Goal: Information Seeking & Learning: Learn about a topic

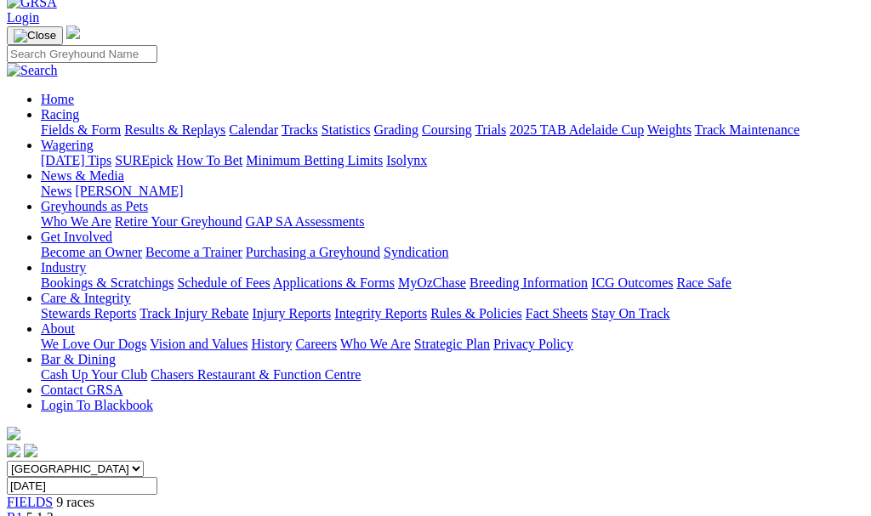
scroll to position [93, 0]
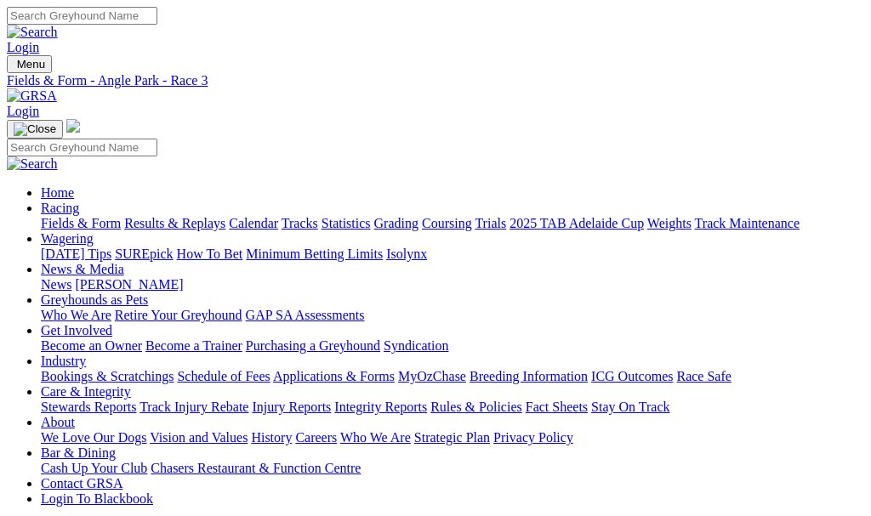
click at [371, 216] on link "Statistics" at bounding box center [345, 223] width 49 height 14
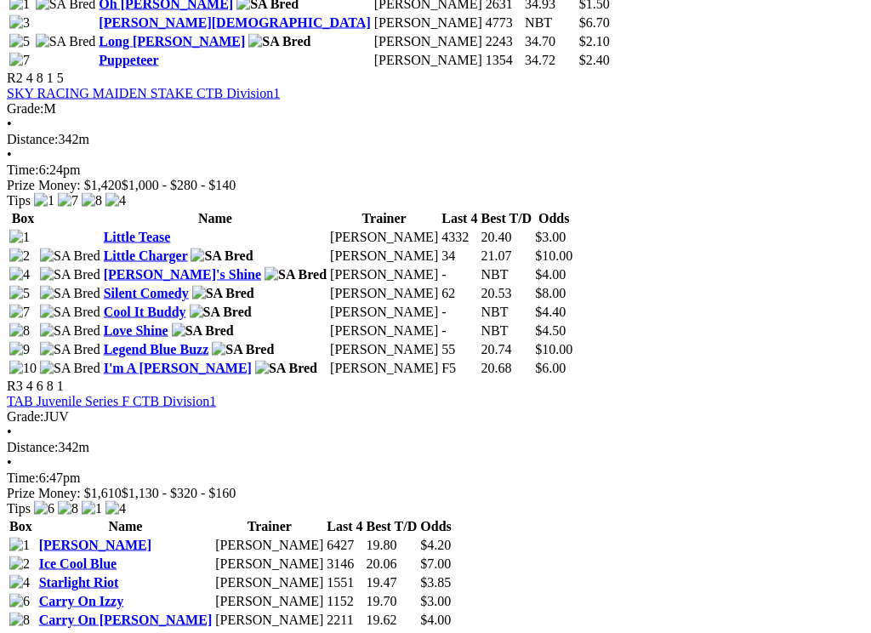
scroll to position [1020, 0]
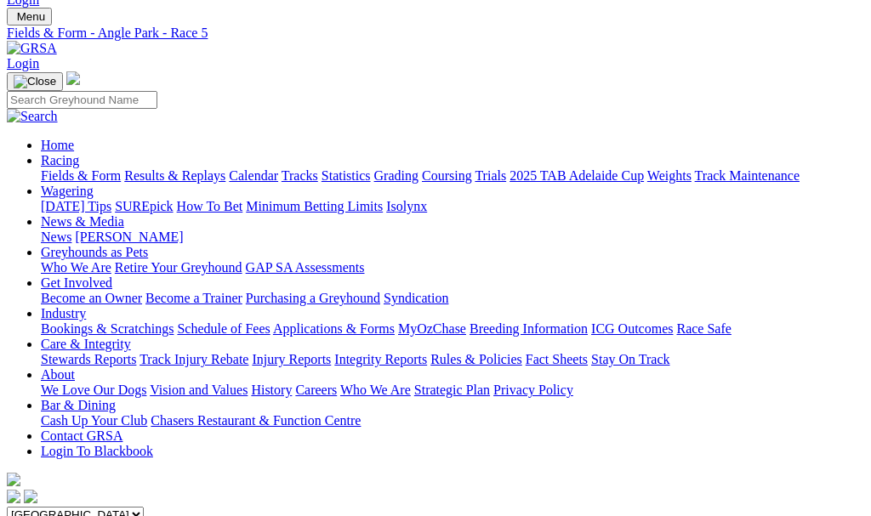
scroll to position [44, 0]
